Goal: Information Seeking & Learning: Learn about a topic

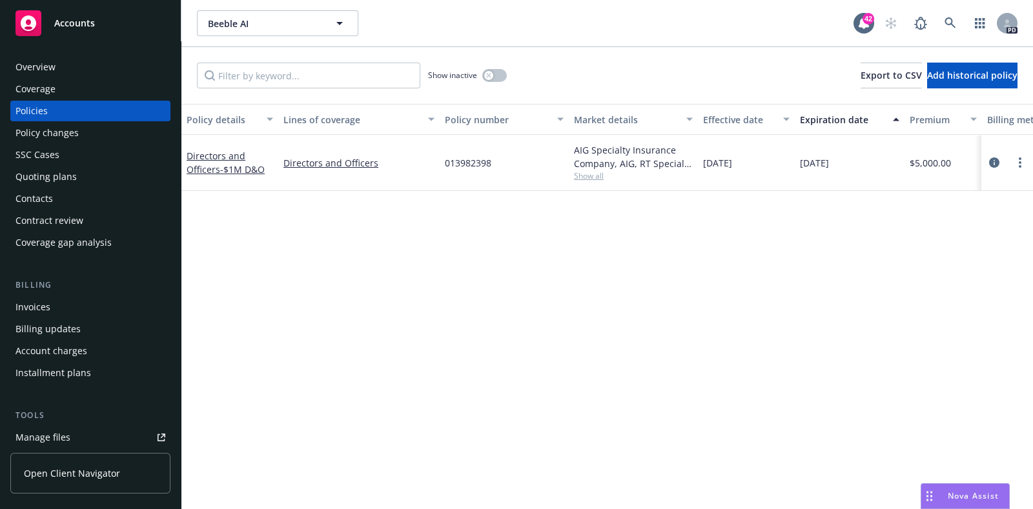
click at [516, 225] on div "Policy details Lines of coverage Policy number Market details Effective date Ex…" at bounding box center [606, 468] width 851 height 728
